Goal: Information Seeking & Learning: Learn about a topic

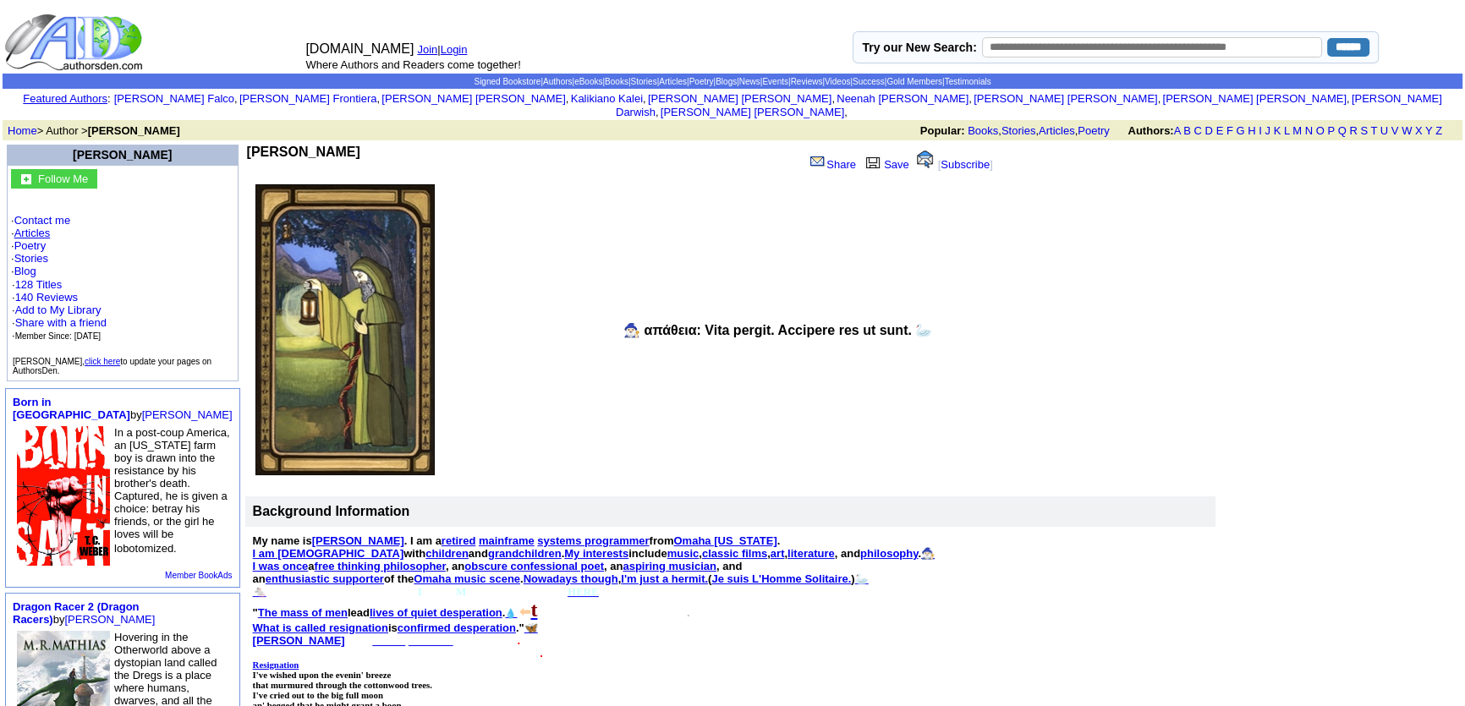
click at [30, 227] on link "Articles" at bounding box center [32, 233] width 36 height 13
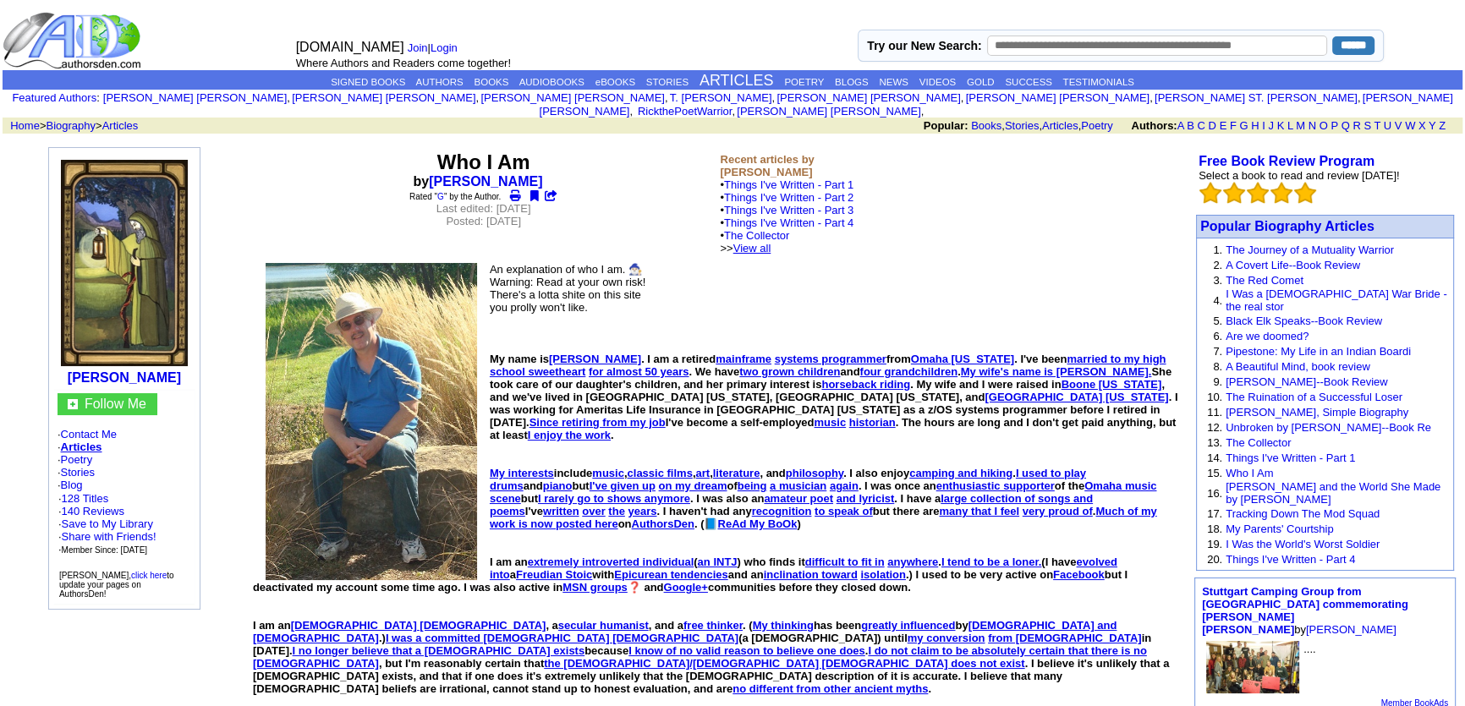
click at [772, 242] on link "View all" at bounding box center [753, 248] width 38 height 13
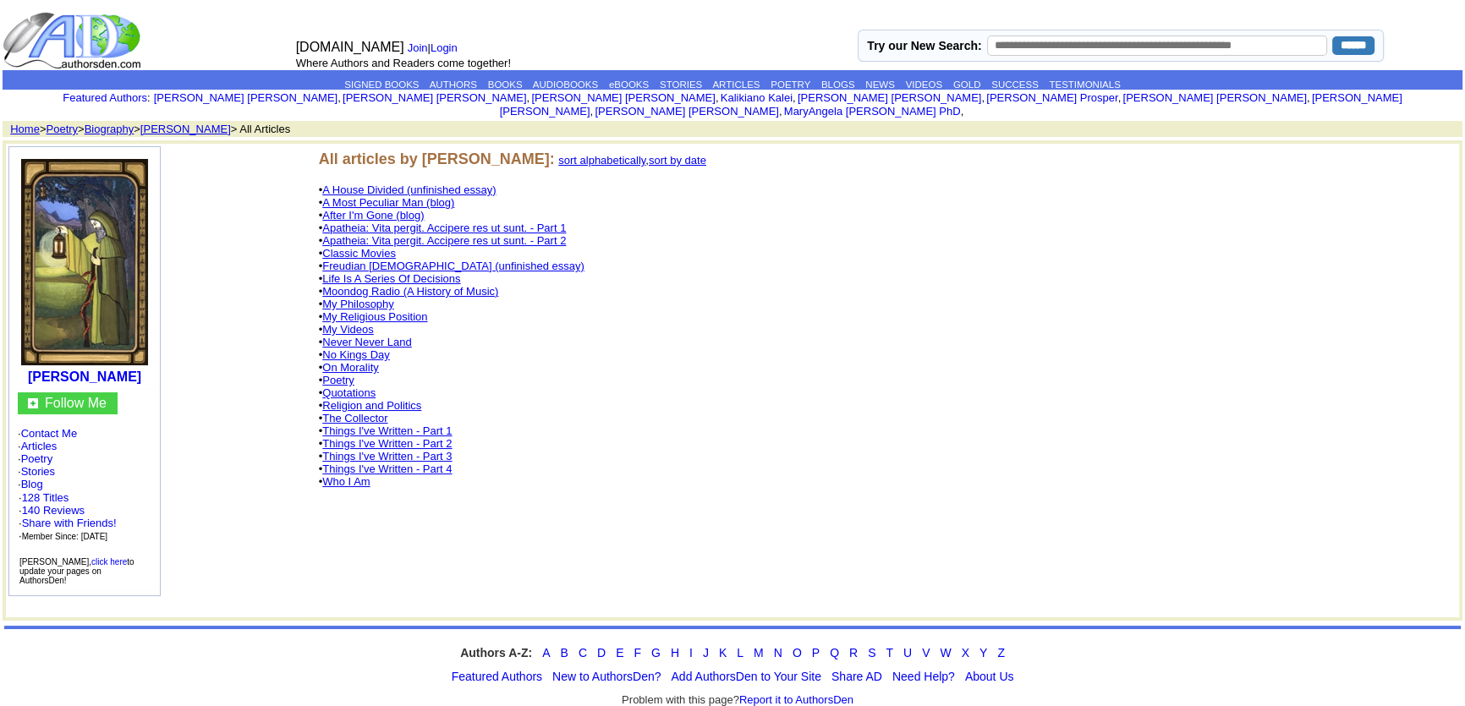
click at [364, 349] on link "No Kings Day" at bounding box center [355, 355] width 67 height 13
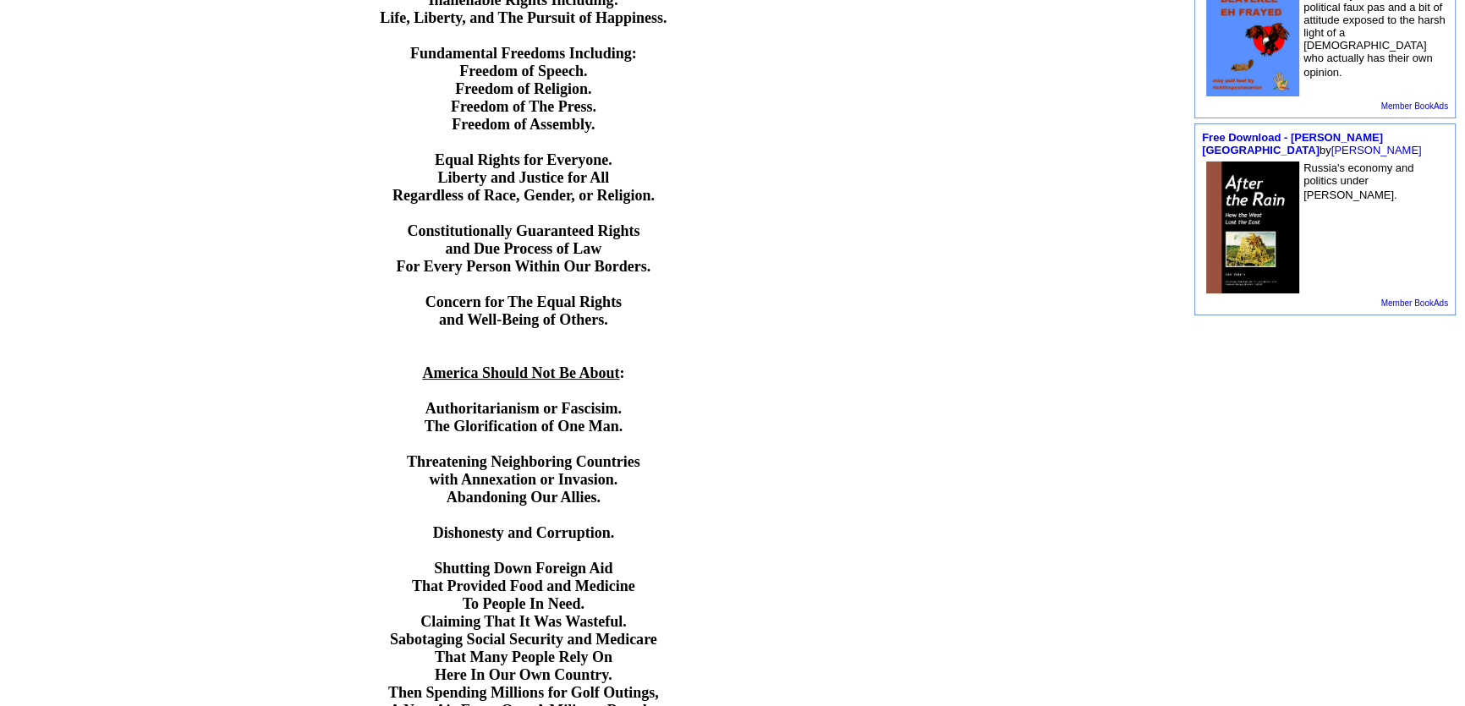
scroll to position [692, 0]
